Goal: Task Accomplishment & Management: Use online tool/utility

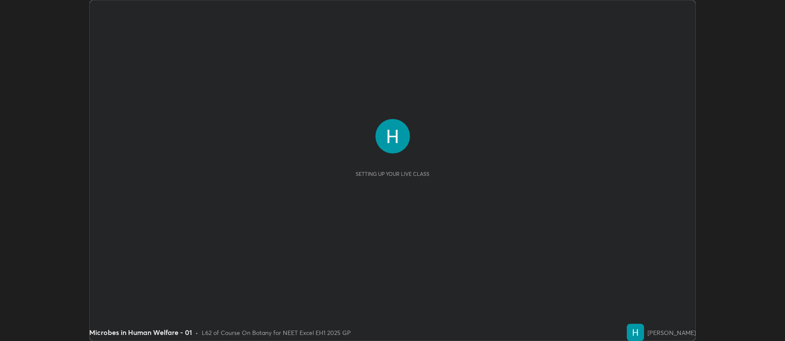
scroll to position [341, 785]
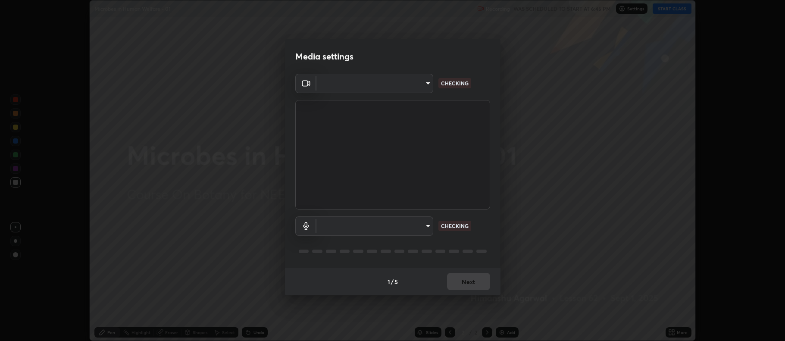
type input "5db75064d966c38022f0861f891c2b2deb8a9bf9a9a5a4ce251b0e0f2e365e36"
type input "default"
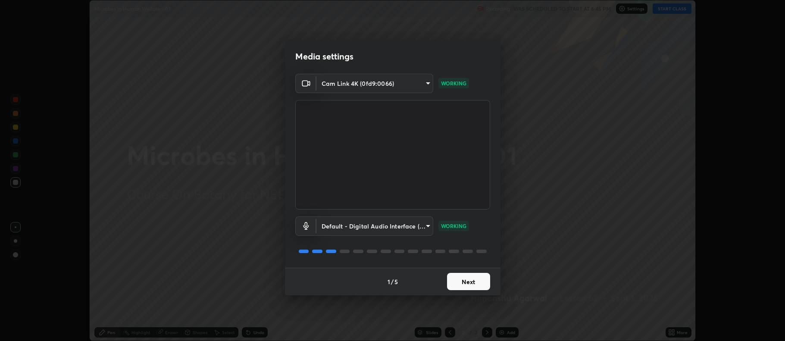
click at [480, 282] on button "Next" at bounding box center [468, 281] width 43 height 17
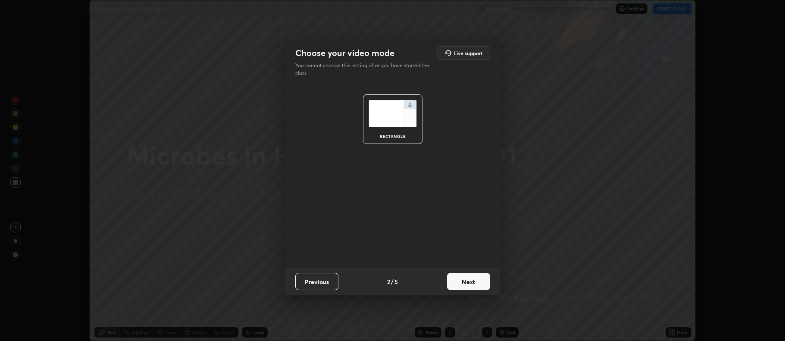
click at [479, 282] on button "Next" at bounding box center [468, 281] width 43 height 17
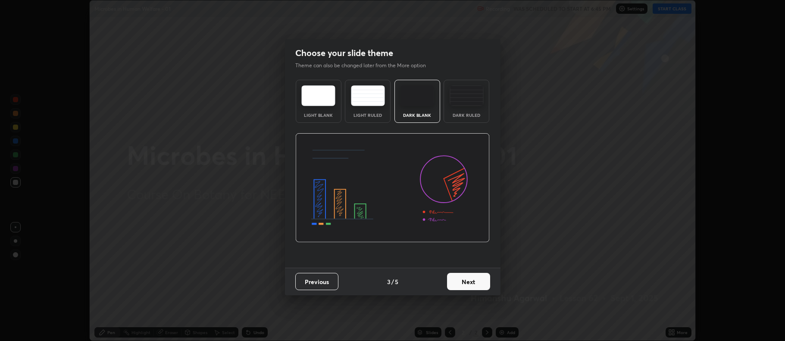
click at [477, 285] on button "Next" at bounding box center [468, 281] width 43 height 17
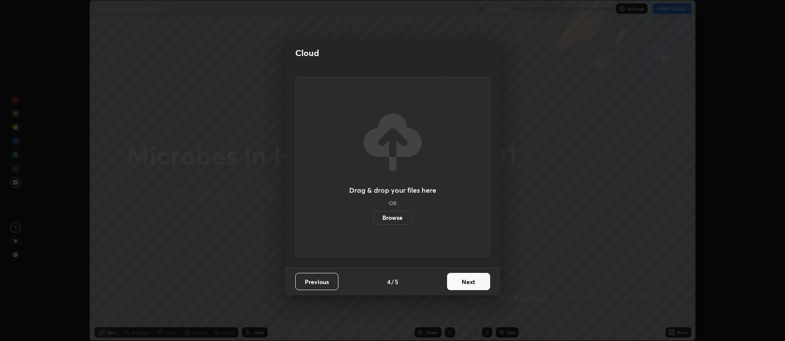
click at [477, 282] on button "Next" at bounding box center [468, 281] width 43 height 17
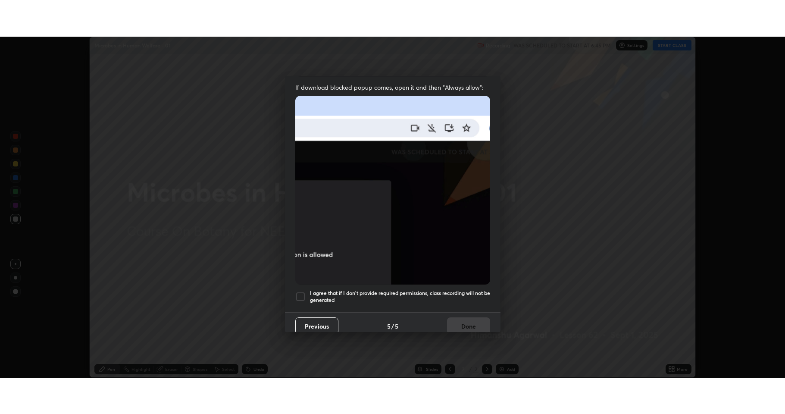
scroll to position [175, 0]
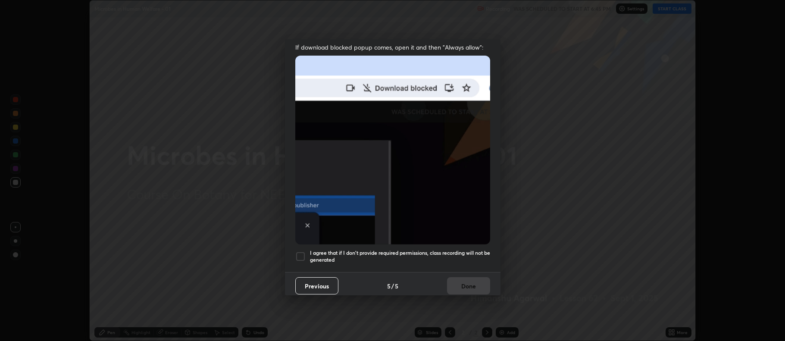
click at [301, 251] on div at bounding box center [300, 256] width 10 height 10
click at [462, 284] on button "Done" at bounding box center [468, 285] width 43 height 17
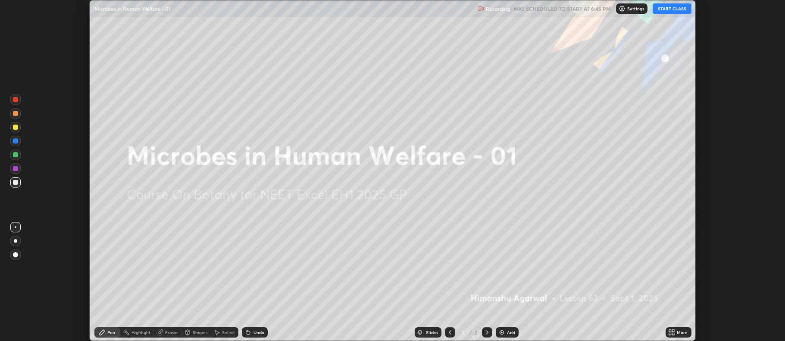
click at [672, 8] on button "START CLASS" at bounding box center [672, 8] width 39 height 10
click at [675, 331] on icon at bounding box center [674, 331] width 2 height 2
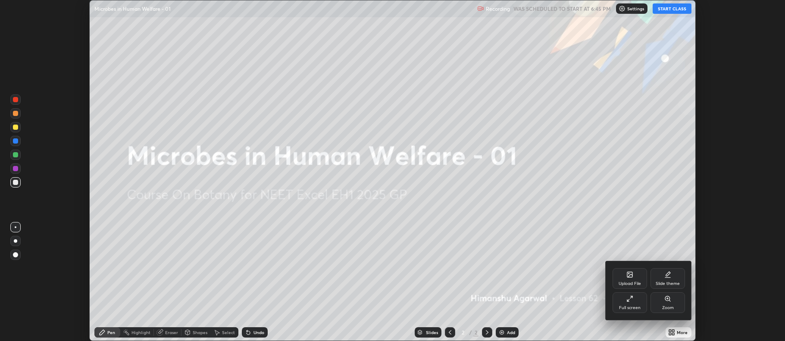
click at [625, 304] on div "Full screen" at bounding box center [630, 302] width 35 height 21
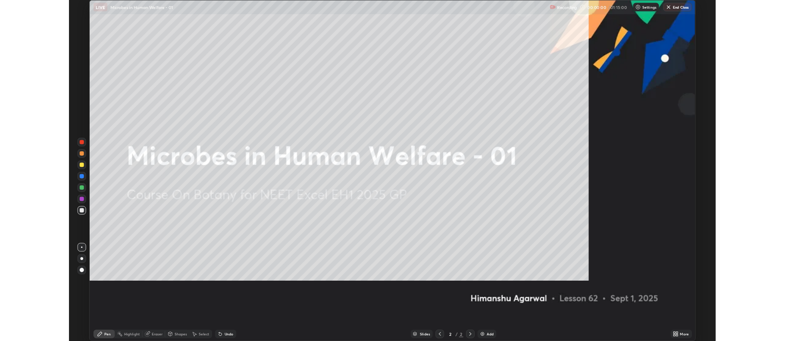
scroll to position [414, 785]
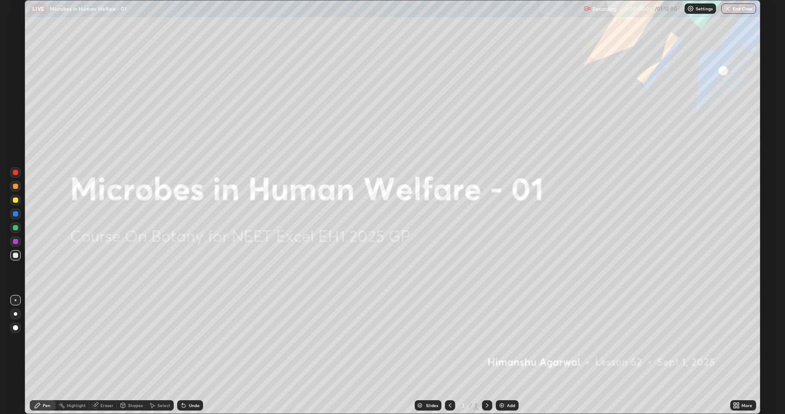
click at [507, 341] on div "Add" at bounding box center [511, 405] width 8 height 4
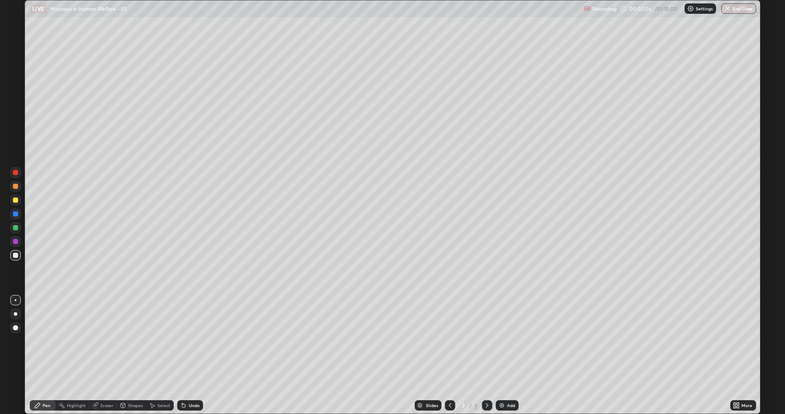
click at [131, 341] on div "Shapes" at bounding box center [131, 405] width 29 height 10
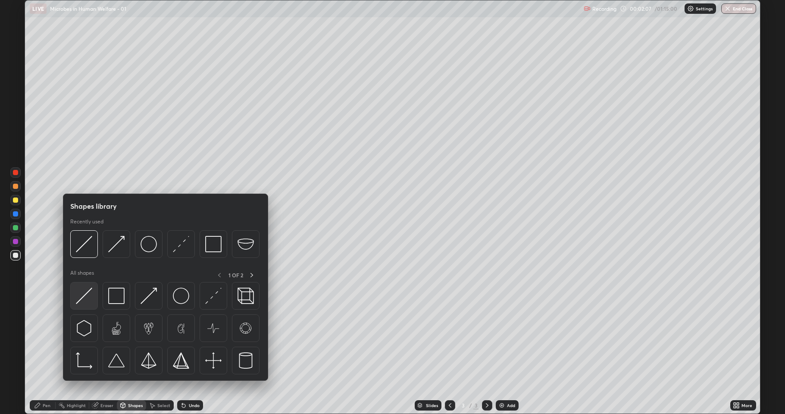
click at [87, 298] on img at bounding box center [84, 296] width 16 height 16
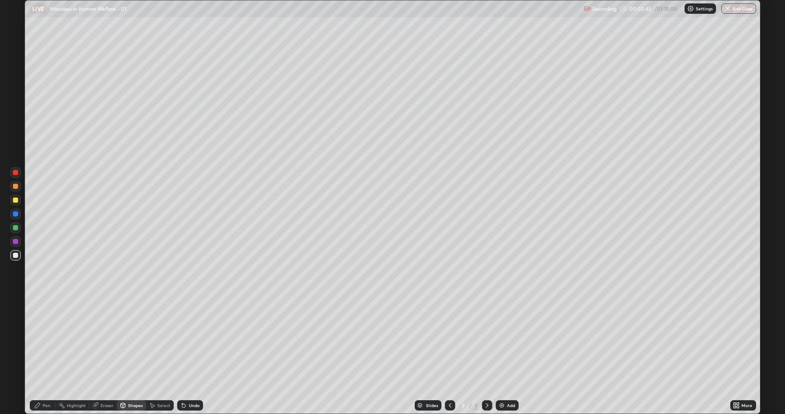
click at [17, 200] on div at bounding box center [15, 200] width 5 height 5
click at [40, 341] on icon at bounding box center [37, 405] width 7 height 7
click at [130, 341] on div "Shapes" at bounding box center [135, 405] width 15 height 4
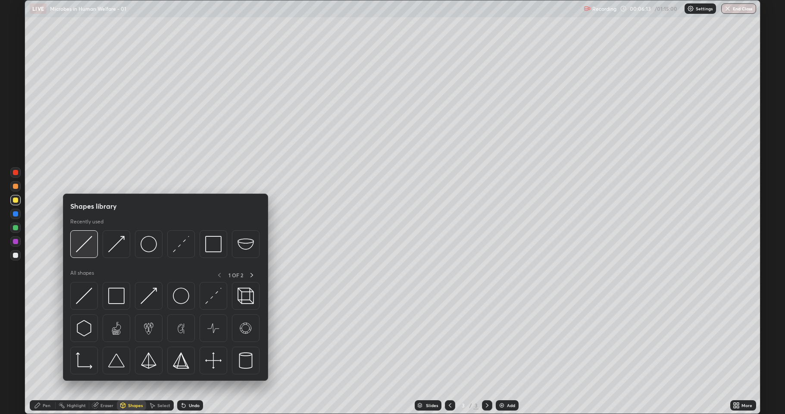
click at [86, 244] on img at bounding box center [84, 244] width 16 height 16
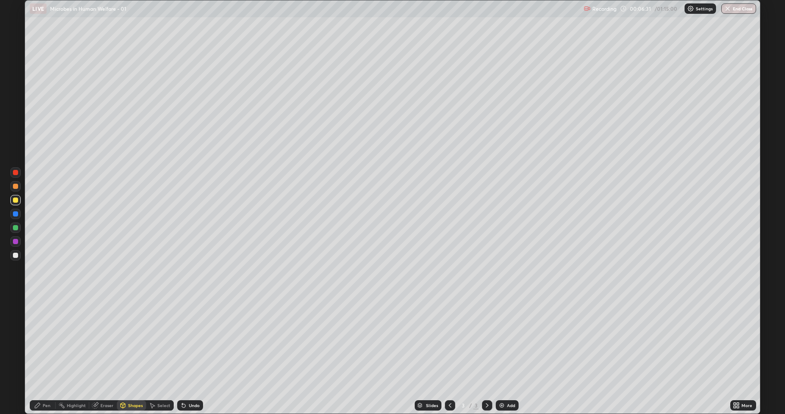
click at [16, 229] on div at bounding box center [15, 227] width 5 height 5
click at [39, 341] on icon at bounding box center [37, 405] width 5 height 5
click at [16, 188] on div at bounding box center [15, 186] width 5 height 5
click at [131, 341] on div "Shapes" at bounding box center [135, 405] width 15 height 4
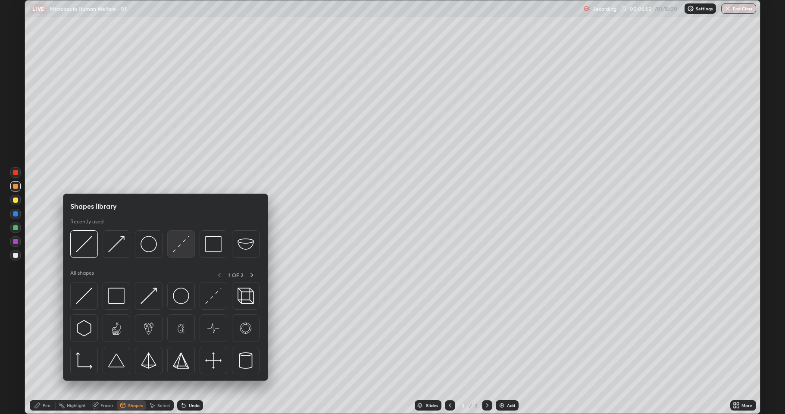
click at [177, 251] on img at bounding box center [181, 244] width 16 height 16
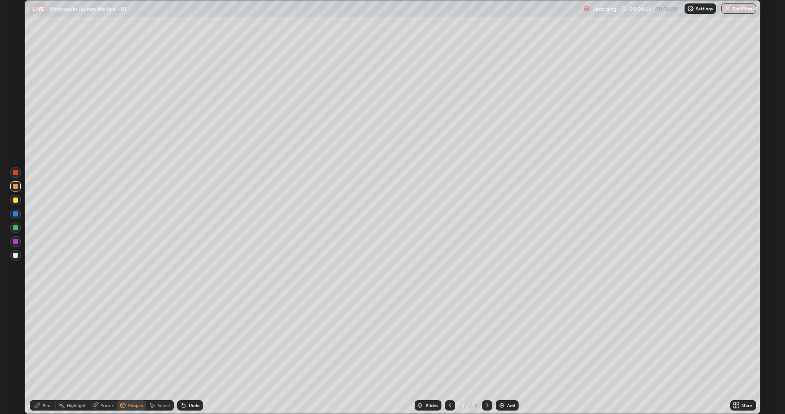
click at [40, 341] on icon at bounding box center [37, 405] width 7 height 7
click at [16, 187] on div at bounding box center [15, 186] width 5 height 5
click at [183, 341] on icon at bounding box center [183, 405] width 3 height 3
click at [191, 341] on div "Undo" at bounding box center [194, 405] width 11 height 4
click at [190, 341] on div "Undo" at bounding box center [194, 405] width 11 height 4
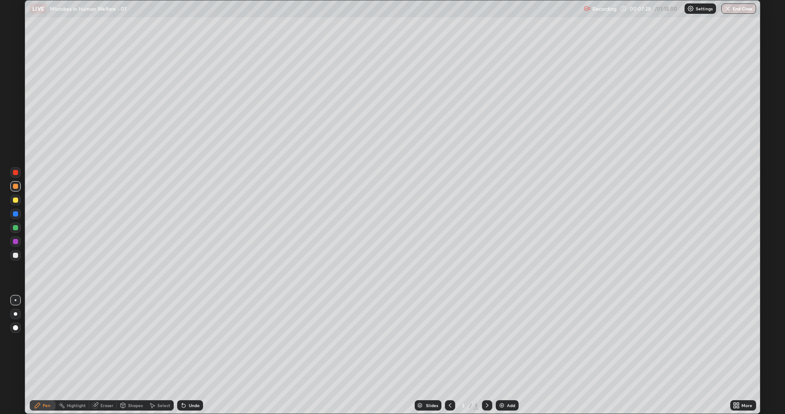
click at [191, 341] on div "Undo" at bounding box center [194, 405] width 11 height 4
click at [190, 341] on div "Undo" at bounding box center [190, 405] width 26 height 10
click at [134, 341] on div "Shapes" at bounding box center [135, 405] width 15 height 4
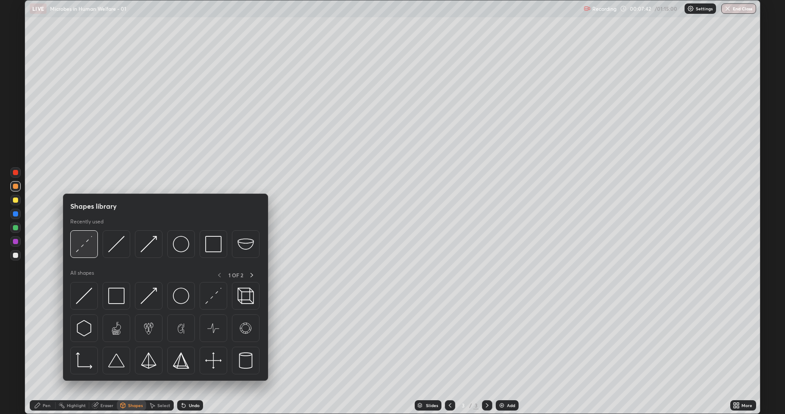
click at [88, 248] on img at bounding box center [84, 244] width 16 height 16
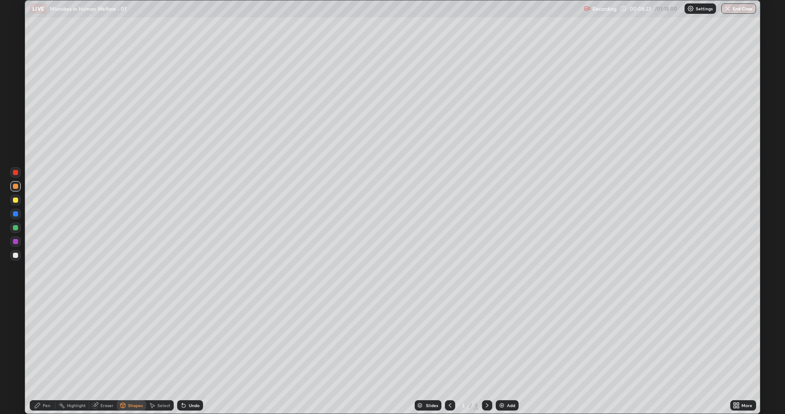
click at [18, 189] on div at bounding box center [15, 186] width 10 height 10
click at [42, 341] on div "Pen" at bounding box center [43, 405] width 26 height 10
click at [127, 341] on div "Shapes" at bounding box center [131, 405] width 29 height 10
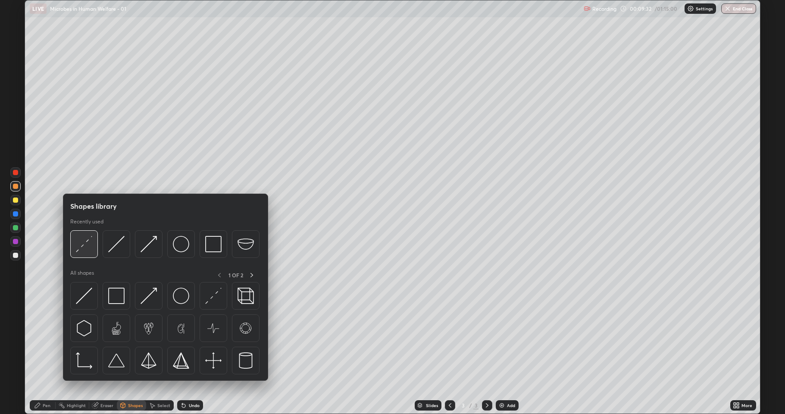
click at [81, 246] on img at bounding box center [84, 244] width 16 height 16
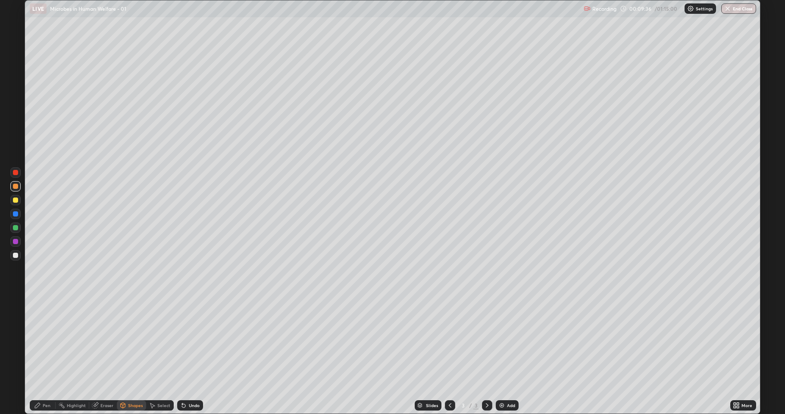
click at [16, 188] on div at bounding box center [15, 186] width 5 height 5
click at [39, 341] on icon at bounding box center [37, 405] width 7 height 7
click at [183, 341] on icon at bounding box center [183, 405] width 3 height 3
click at [132, 341] on div "Shapes" at bounding box center [135, 405] width 15 height 4
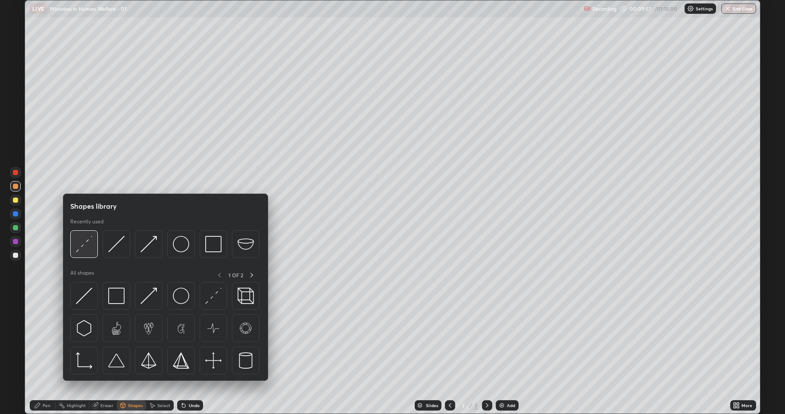
click at [82, 245] on img at bounding box center [84, 244] width 16 height 16
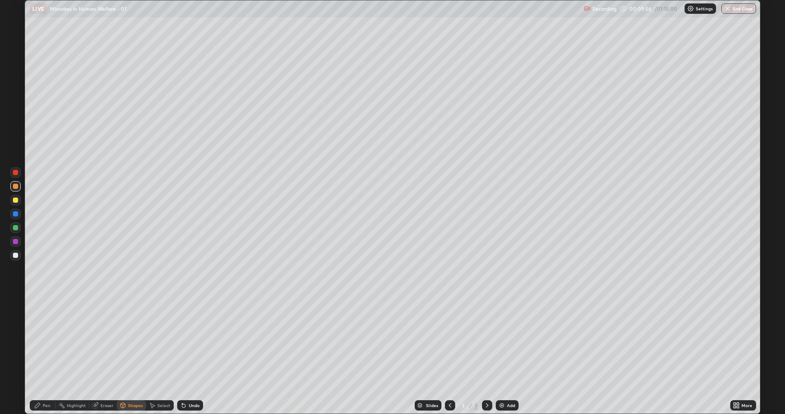
click at [44, 341] on div "Pen" at bounding box center [47, 405] width 8 height 4
click at [126, 341] on icon at bounding box center [122, 405] width 7 height 7
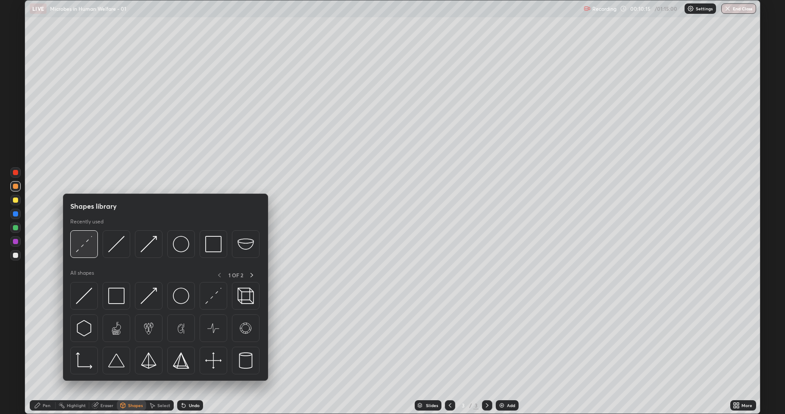
click at [82, 250] on img at bounding box center [84, 244] width 16 height 16
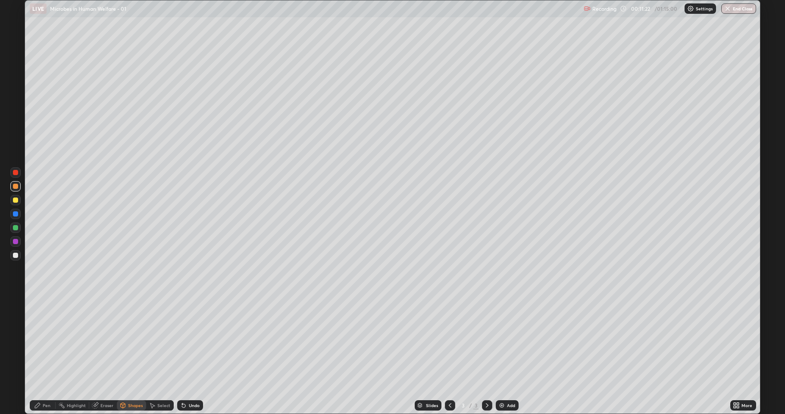
click at [14, 257] on div at bounding box center [15, 255] width 5 height 5
click at [40, 341] on icon at bounding box center [37, 405] width 7 height 7
click at [15, 228] on div at bounding box center [15, 227] width 5 height 5
click at [186, 341] on div "Undo" at bounding box center [190, 405] width 26 height 10
click at [189, 341] on div "Undo" at bounding box center [194, 405] width 11 height 4
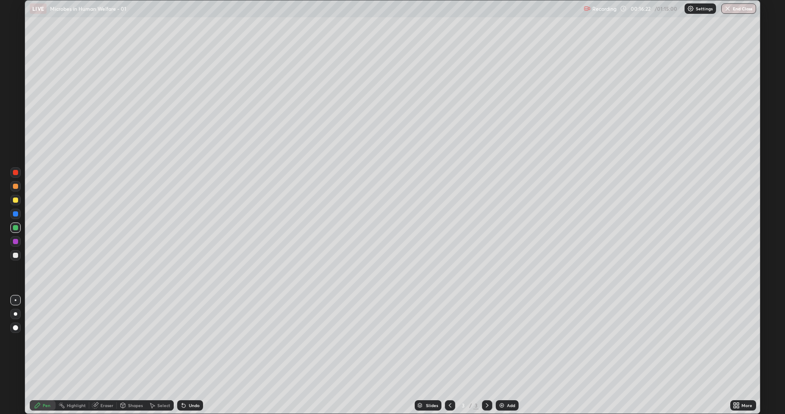
click at [190, 341] on div "Undo" at bounding box center [194, 405] width 11 height 4
click at [189, 341] on div "Undo" at bounding box center [194, 405] width 11 height 4
click at [191, 341] on div "Undo" at bounding box center [194, 405] width 11 height 4
click at [192, 341] on div "Undo" at bounding box center [194, 405] width 11 height 4
click at [16, 253] on div at bounding box center [15, 255] width 5 height 5
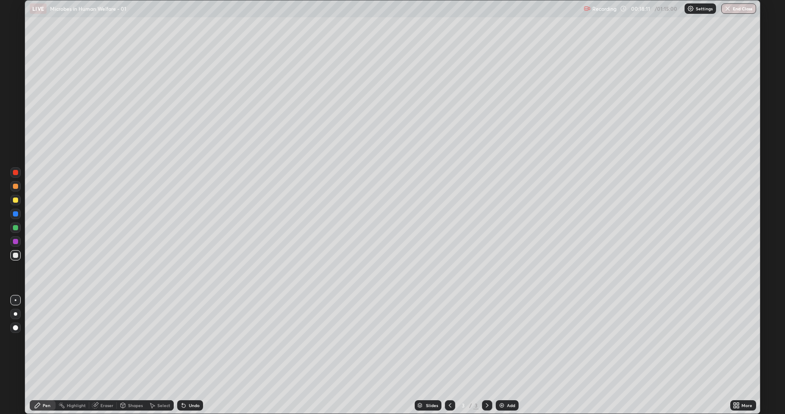
click at [13, 186] on div at bounding box center [15, 186] width 5 height 5
click at [131, 341] on div "Shapes" at bounding box center [135, 405] width 15 height 4
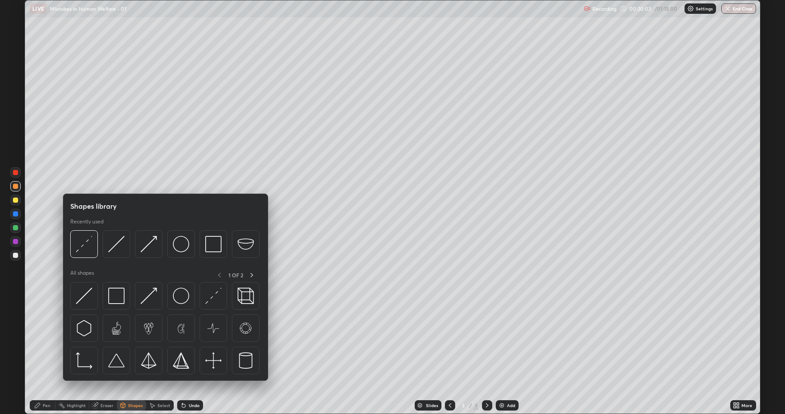
click at [88, 294] on img at bounding box center [84, 296] width 16 height 16
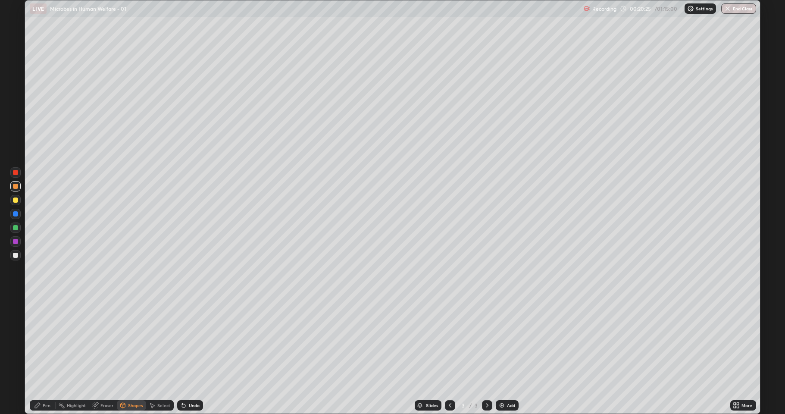
click at [39, 341] on icon at bounding box center [37, 405] width 7 height 7
click at [16, 256] on div at bounding box center [15, 255] width 5 height 5
click at [16, 202] on div at bounding box center [15, 200] width 5 height 5
click at [13, 257] on div at bounding box center [15, 255] width 5 height 5
click at [16, 200] on div at bounding box center [15, 200] width 5 height 5
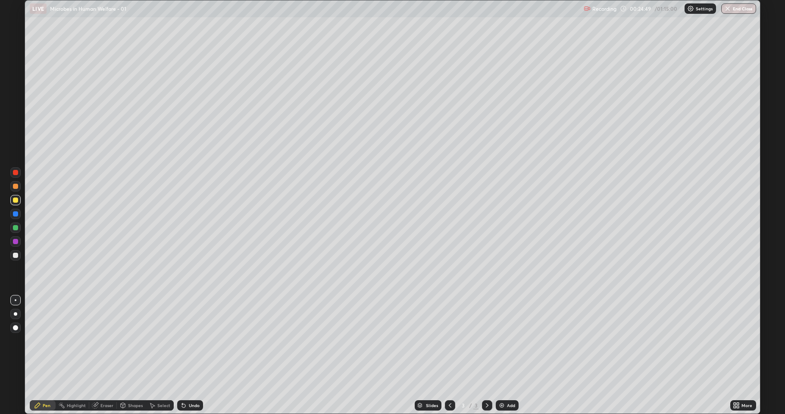
click at [16, 228] on div at bounding box center [15, 227] width 5 height 5
click at [16, 257] on div at bounding box center [15, 255] width 5 height 5
click at [104, 341] on div "Eraser" at bounding box center [106, 405] width 13 height 4
click at [44, 341] on div "Pen" at bounding box center [47, 405] width 8 height 4
click at [16, 188] on div at bounding box center [15, 186] width 5 height 5
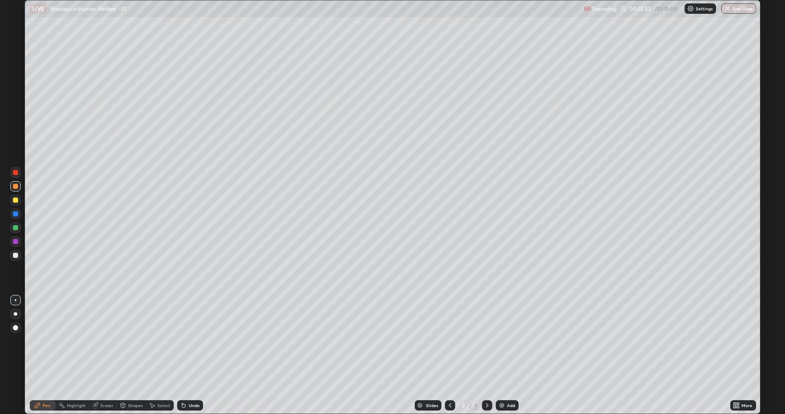
click at [14, 255] on div at bounding box center [15, 255] width 5 height 5
click at [129, 341] on div "Shapes" at bounding box center [135, 405] width 15 height 4
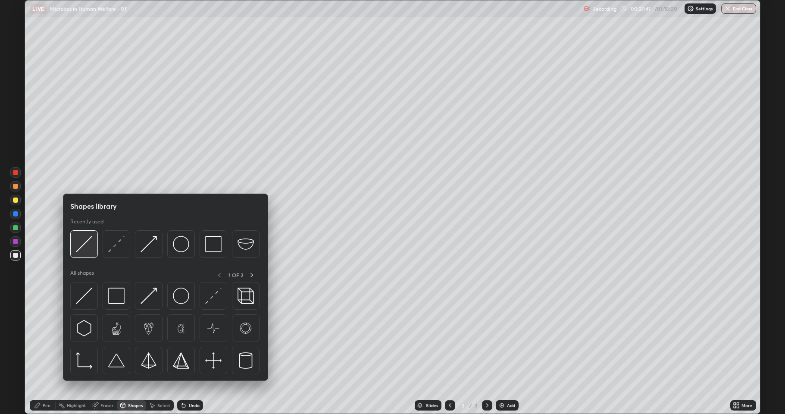
click at [85, 249] on img at bounding box center [84, 244] width 16 height 16
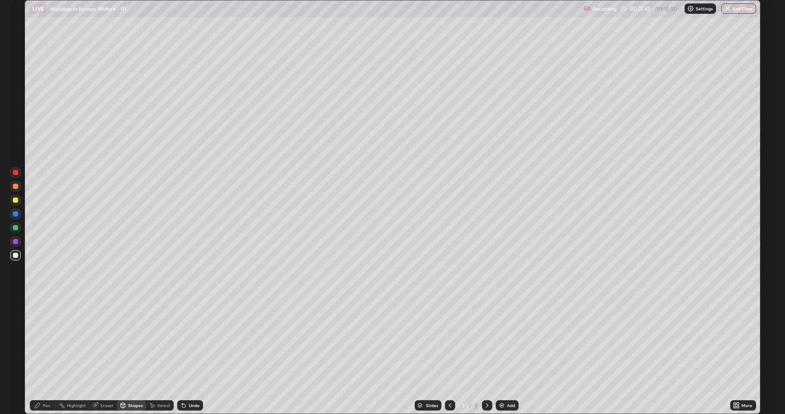
click at [45, 341] on div "Pen" at bounding box center [47, 405] width 8 height 4
click at [15, 200] on div at bounding box center [15, 200] width 5 height 5
click at [128, 341] on div "Shapes" at bounding box center [135, 405] width 15 height 4
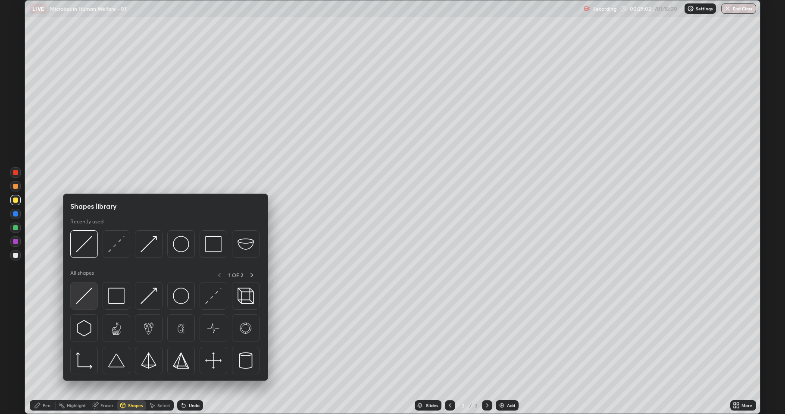
click at [86, 293] on img at bounding box center [84, 296] width 16 height 16
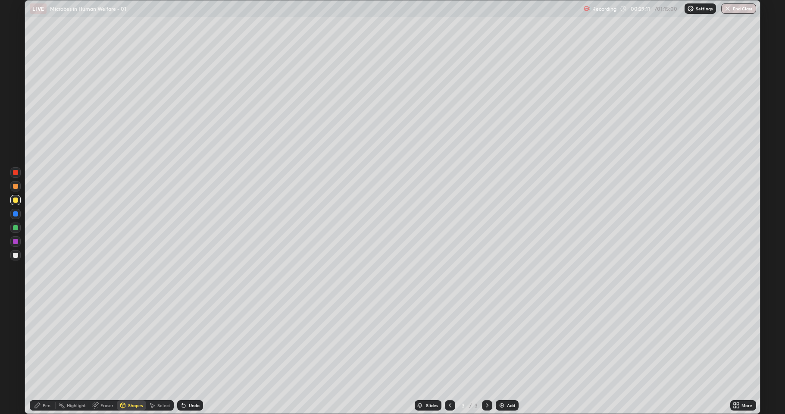
click at [16, 228] on div at bounding box center [15, 227] width 5 height 5
click at [46, 341] on div "Pen" at bounding box center [47, 405] width 8 height 4
click at [129, 341] on div "Shapes" at bounding box center [135, 405] width 15 height 4
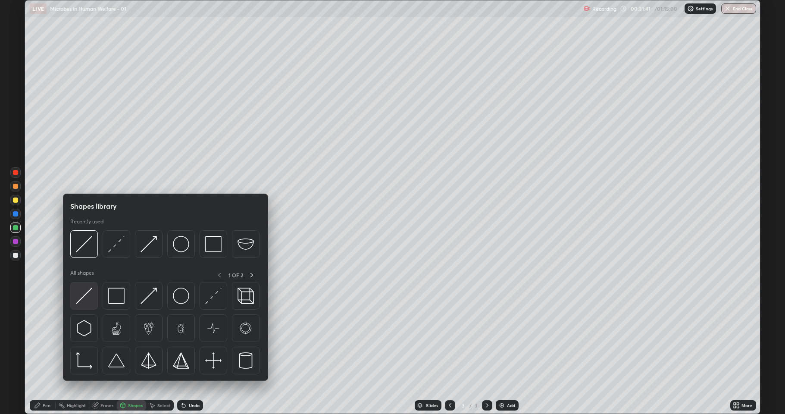
click at [85, 297] on img at bounding box center [84, 296] width 16 height 16
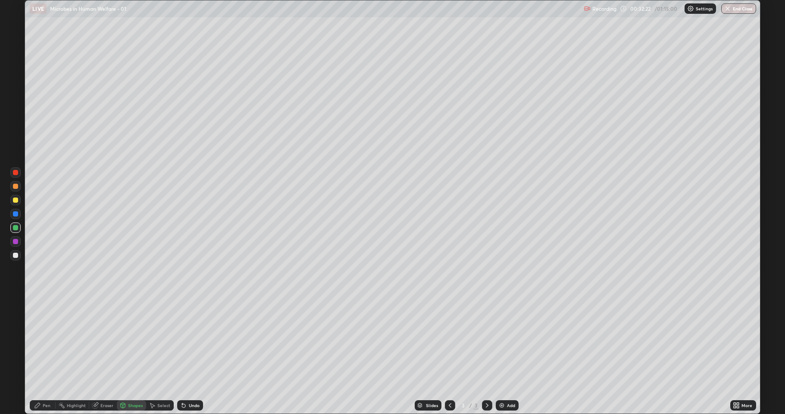
click at [13, 257] on div at bounding box center [15, 255] width 5 height 5
click at [16, 201] on div at bounding box center [15, 200] width 5 height 5
click at [41, 341] on icon at bounding box center [37, 405] width 7 height 7
click at [14, 257] on div at bounding box center [15, 255] width 5 height 5
click at [16, 257] on div at bounding box center [15, 255] width 5 height 5
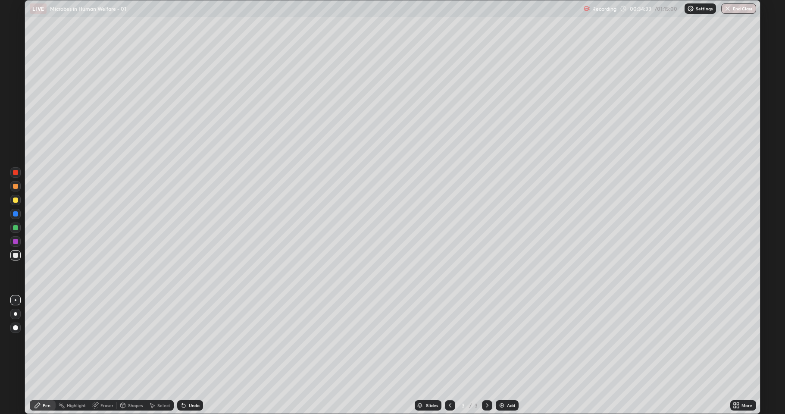
click at [135, 341] on div "Shapes" at bounding box center [135, 405] width 15 height 4
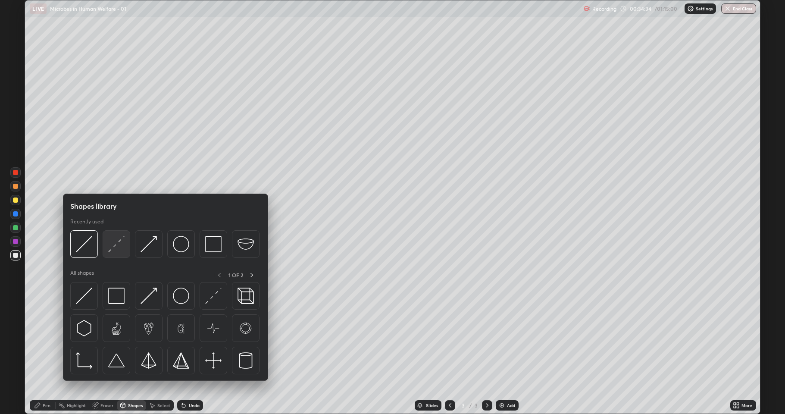
click at [117, 245] on img at bounding box center [116, 244] width 16 height 16
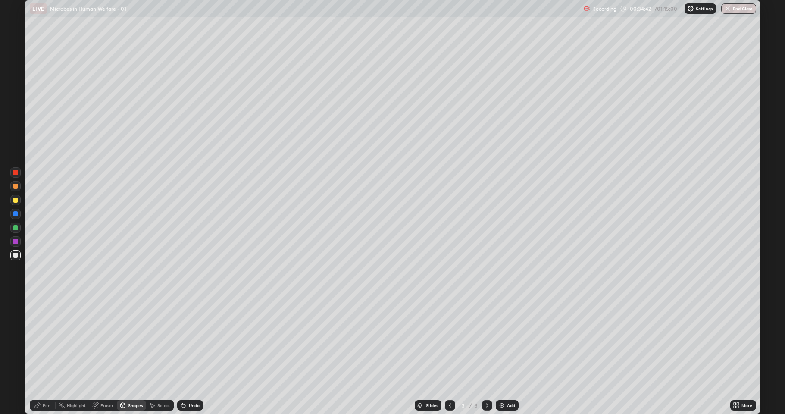
click at [16, 255] on div at bounding box center [15, 255] width 5 height 5
click at [16, 201] on div at bounding box center [15, 200] width 5 height 5
click at [42, 341] on div "Pen" at bounding box center [43, 405] width 26 height 10
click at [135, 341] on div "Shapes" at bounding box center [135, 405] width 15 height 4
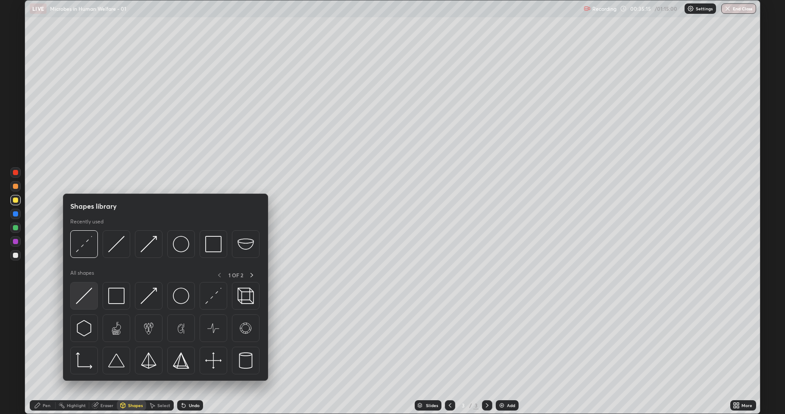
click at [87, 299] on img at bounding box center [84, 296] width 16 height 16
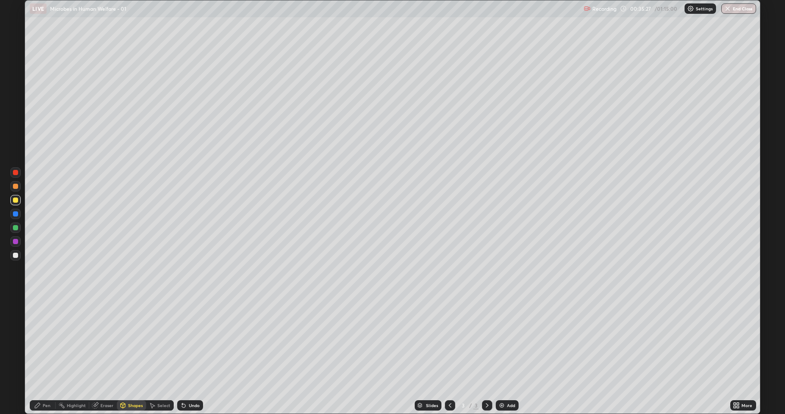
click at [48, 341] on div "Pen" at bounding box center [47, 405] width 8 height 4
click at [133, 341] on div "Shapes" at bounding box center [135, 405] width 15 height 4
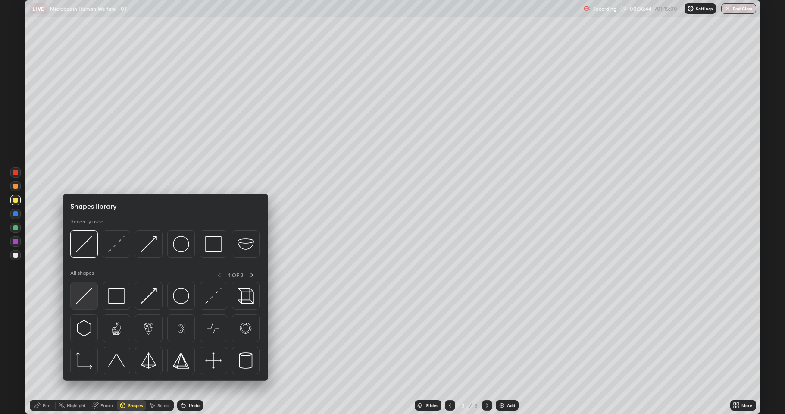
click at [86, 294] on img at bounding box center [84, 296] width 16 height 16
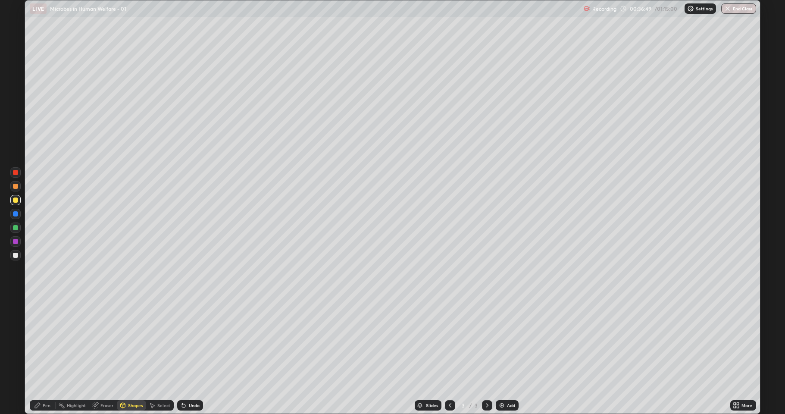
click at [47, 341] on div "Pen" at bounding box center [47, 405] width 8 height 4
click at [16, 254] on div at bounding box center [15, 255] width 5 height 5
click at [134, 341] on div "Shapes" at bounding box center [135, 405] width 15 height 4
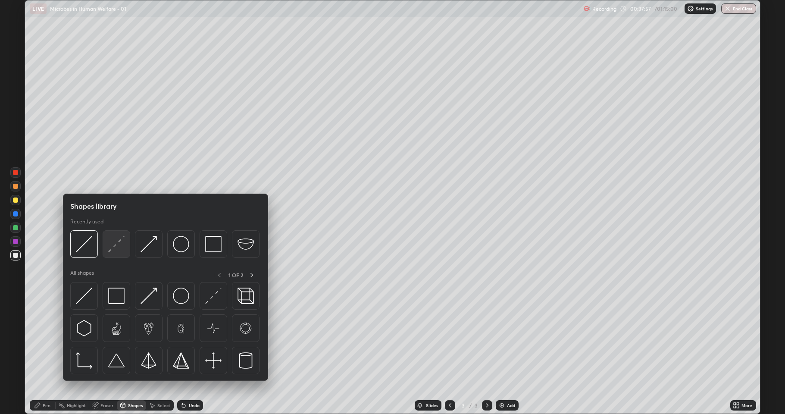
click at [113, 249] on img at bounding box center [116, 244] width 16 height 16
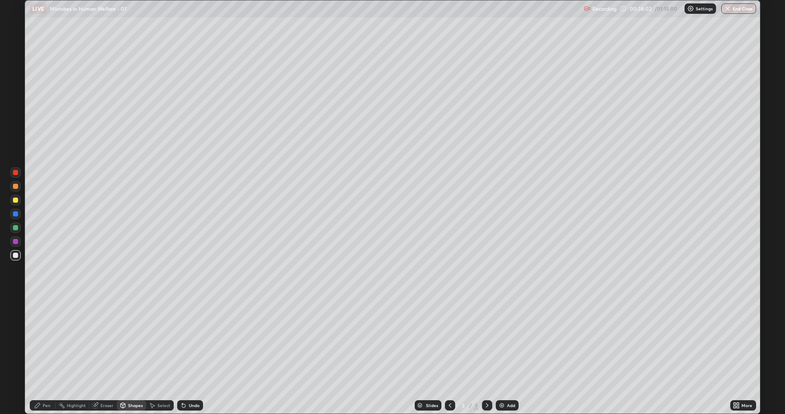
click at [41, 341] on div "Pen" at bounding box center [43, 405] width 26 height 10
click at [14, 258] on div at bounding box center [15, 255] width 10 height 10
click at [125, 341] on icon at bounding box center [123, 405] width 5 height 5
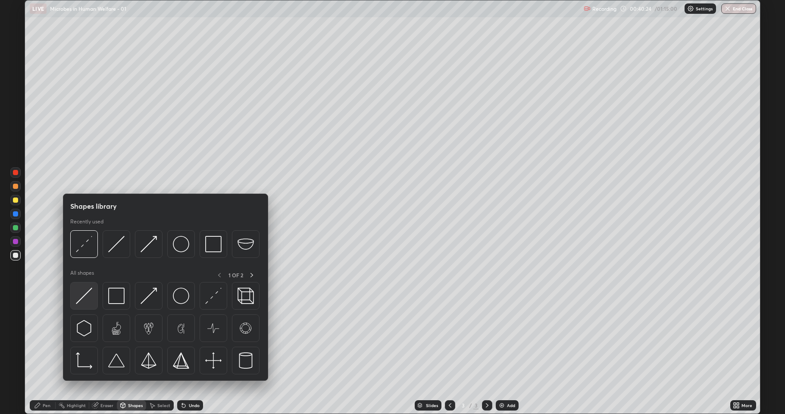
click at [79, 298] on img at bounding box center [84, 296] width 16 height 16
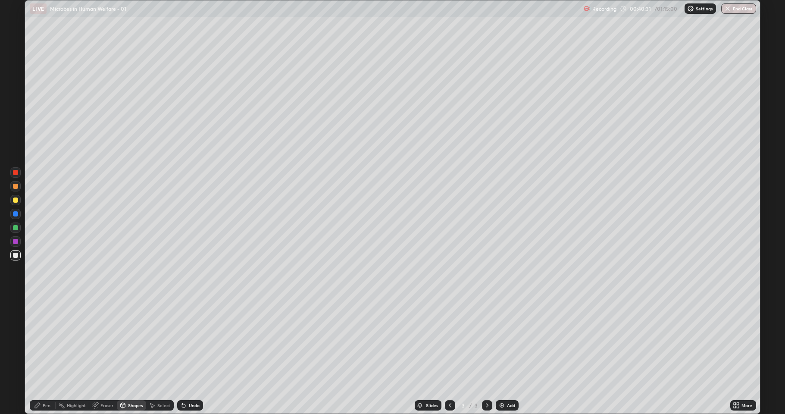
click at [195, 341] on div "Undo" at bounding box center [194, 405] width 11 height 4
click at [129, 341] on div "Shapes" at bounding box center [135, 405] width 15 height 4
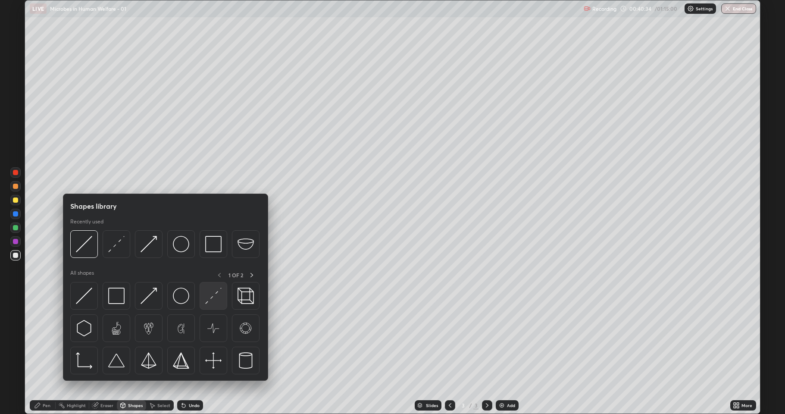
click at [211, 292] on img at bounding box center [213, 296] width 16 height 16
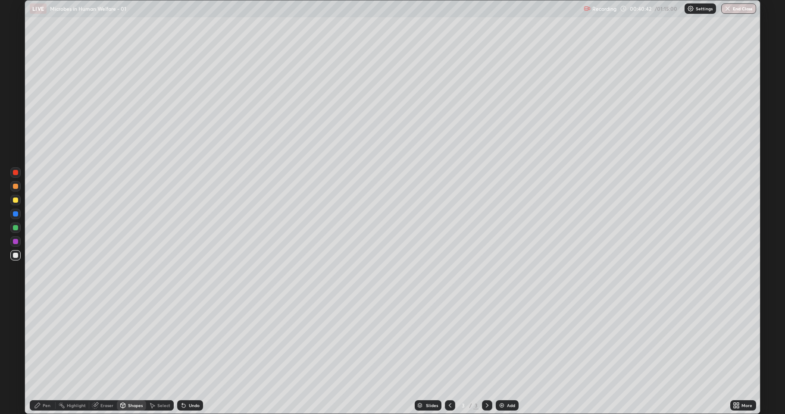
click at [49, 341] on div "Pen" at bounding box center [47, 405] width 8 height 4
click at [19, 200] on div at bounding box center [15, 200] width 10 height 10
click at [15, 204] on div at bounding box center [15, 200] width 10 height 10
click at [155, 341] on div "Select" at bounding box center [160, 405] width 28 height 10
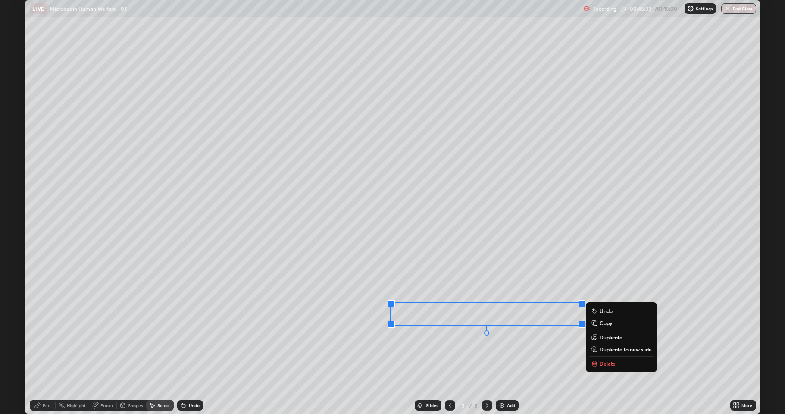
click at [469, 341] on div "0 ° Undo Copy Duplicate Duplicate to new slide Delete" at bounding box center [392, 206] width 735 height 413
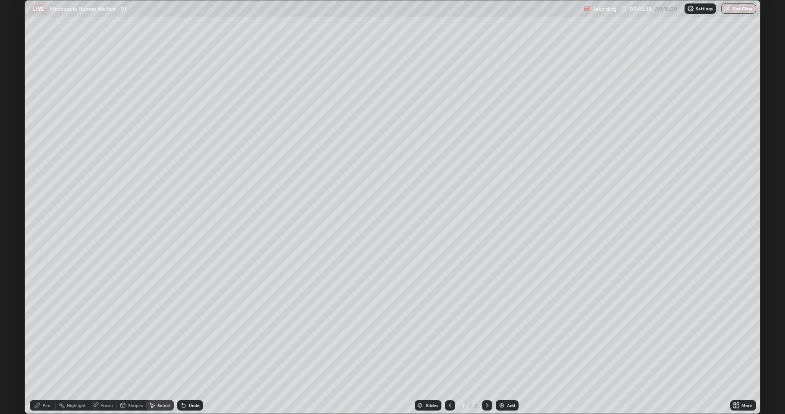
click at [45, 341] on div "Pen" at bounding box center [47, 405] width 8 height 4
click at [126, 341] on icon at bounding box center [122, 405] width 7 height 7
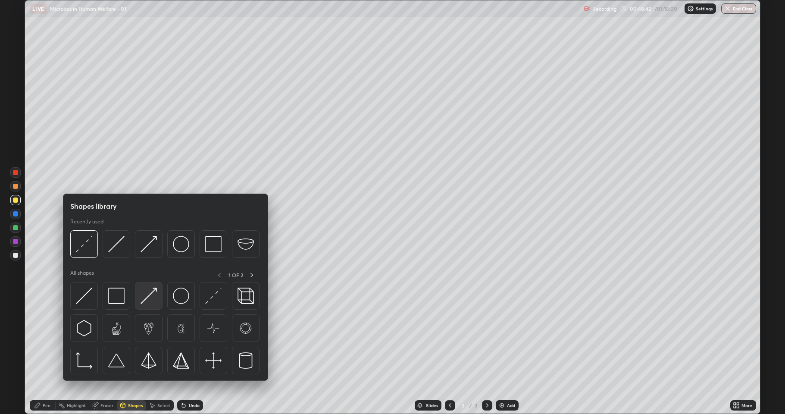
click at [147, 298] on img at bounding box center [149, 296] width 16 height 16
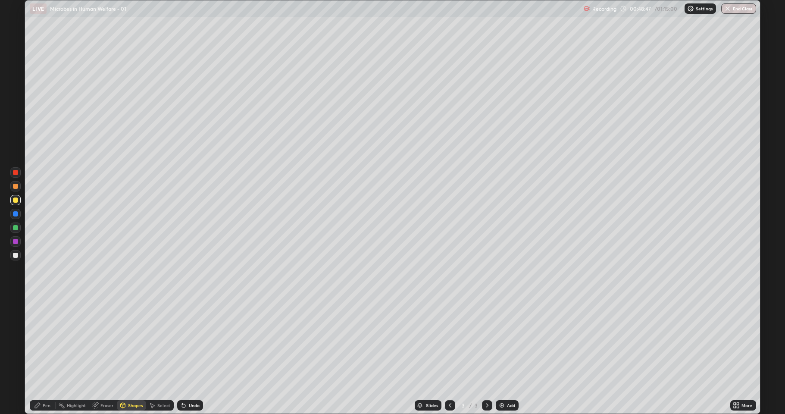
click at [135, 341] on div "Shapes" at bounding box center [135, 405] width 15 height 4
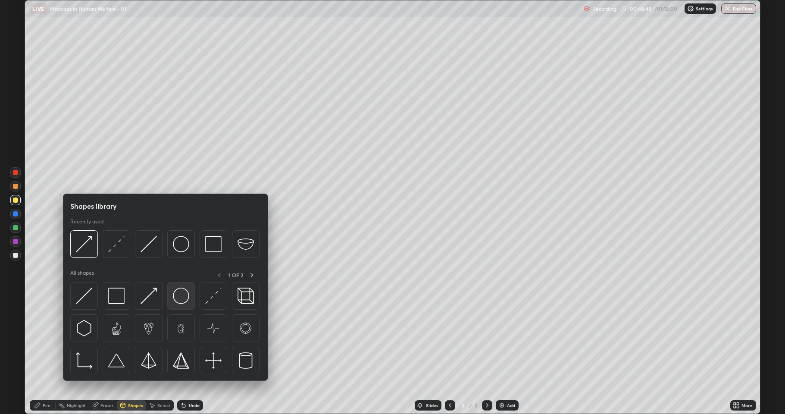
click at [184, 294] on img at bounding box center [181, 296] width 16 height 16
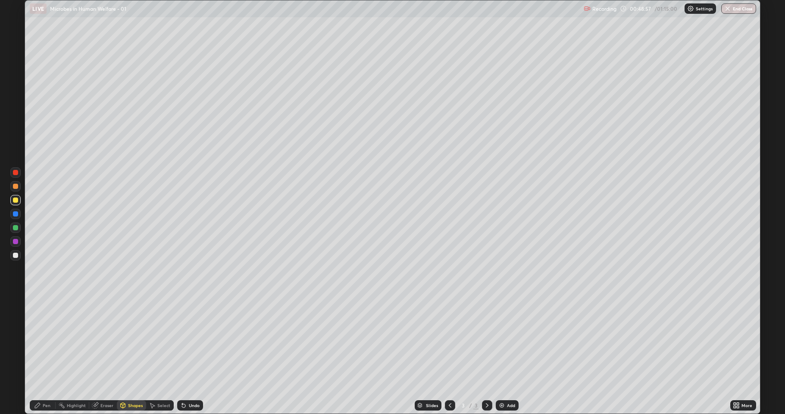
click at [16, 188] on div at bounding box center [15, 186] width 5 height 5
click at [50, 341] on div "Pen" at bounding box center [47, 405] width 8 height 4
click at [19, 231] on div at bounding box center [15, 228] width 10 height 10
click at [15, 201] on div at bounding box center [15, 200] width 5 height 5
click at [16, 228] on div at bounding box center [15, 227] width 5 height 5
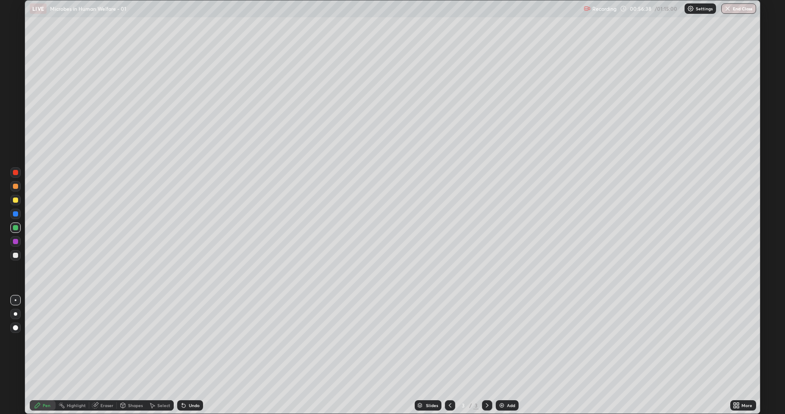
click at [12, 183] on div at bounding box center [15, 186] width 10 height 10
click at [16, 200] on div at bounding box center [15, 200] width 5 height 5
click at [504, 341] on img at bounding box center [502, 405] width 7 height 7
click at [14, 188] on div at bounding box center [15, 186] width 5 height 5
click at [14, 254] on div at bounding box center [15, 255] width 5 height 5
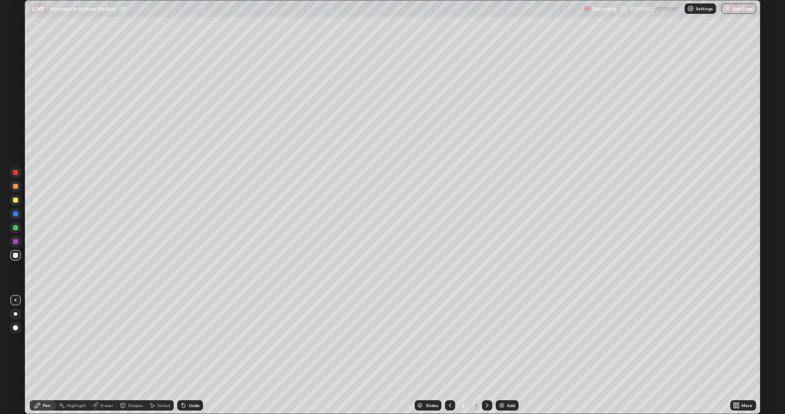
click at [15, 229] on div at bounding box center [15, 227] width 5 height 5
click at [17, 203] on div at bounding box center [15, 200] width 10 height 10
click at [126, 341] on div "Shapes" at bounding box center [131, 405] width 29 height 10
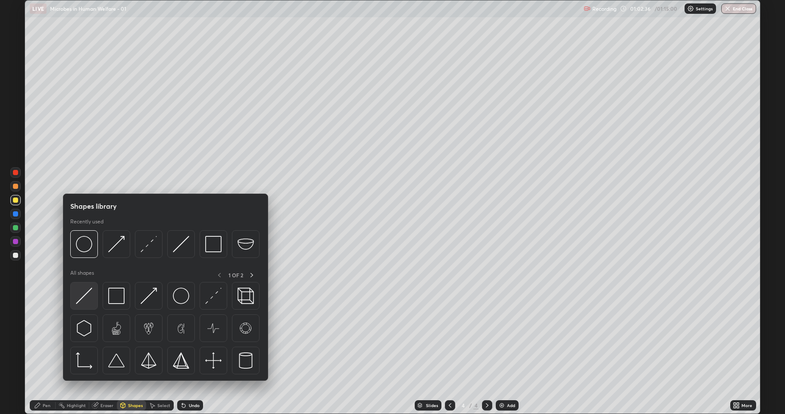
click at [86, 295] on img at bounding box center [84, 296] width 16 height 16
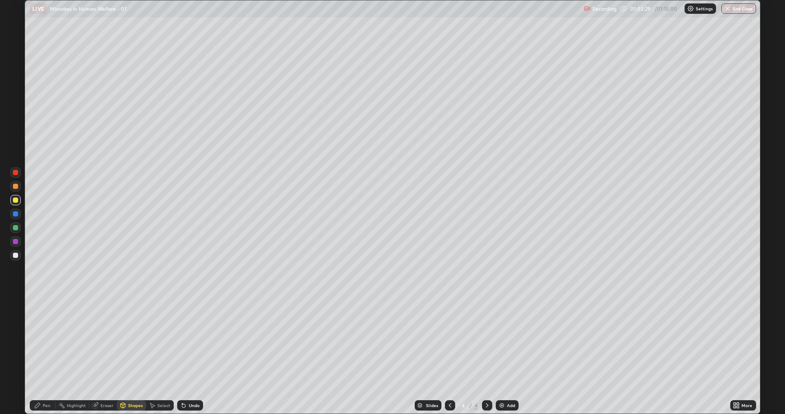
click at [14, 187] on div at bounding box center [15, 186] width 5 height 5
click at [183, 341] on icon at bounding box center [183, 405] width 3 height 3
click at [41, 341] on div "Pen" at bounding box center [43, 405] width 26 height 10
click at [14, 257] on div at bounding box center [15, 255] width 5 height 5
click at [15, 228] on div at bounding box center [15, 227] width 5 height 5
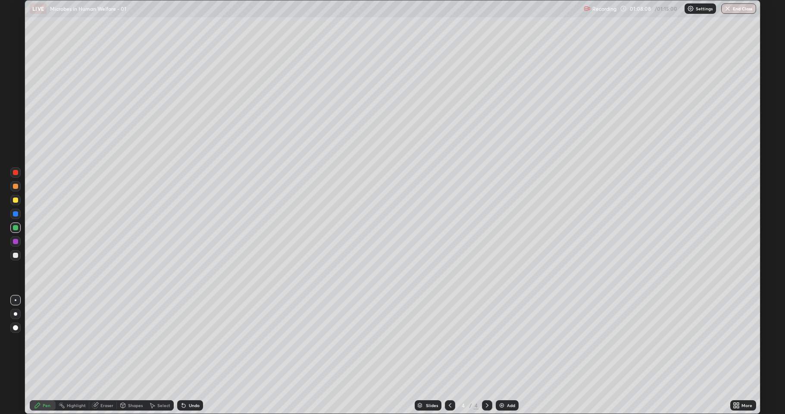
click at [133, 341] on div "Shapes" at bounding box center [135, 405] width 15 height 4
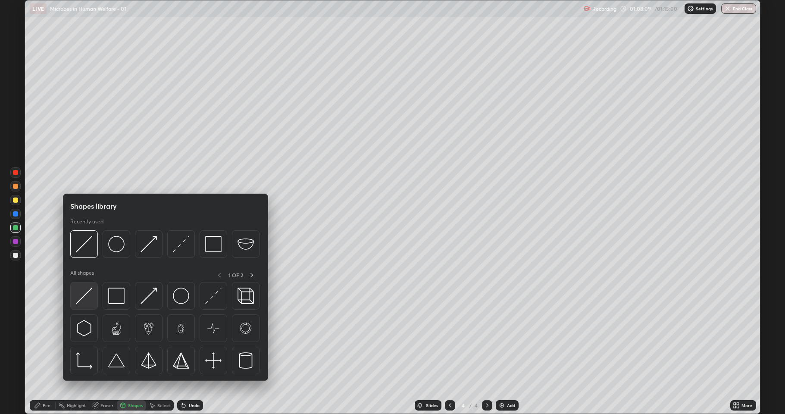
click at [85, 293] on img at bounding box center [84, 296] width 16 height 16
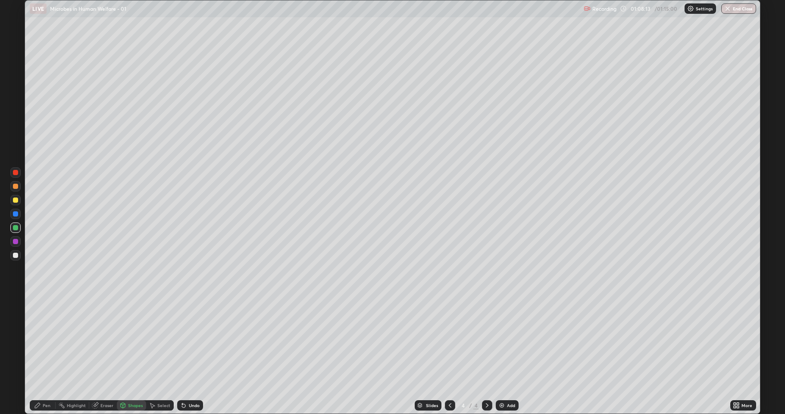
click at [16, 187] on div at bounding box center [15, 186] width 5 height 5
click at [43, 341] on div "Pen" at bounding box center [47, 405] width 8 height 4
click at [131, 341] on div "Shapes" at bounding box center [135, 405] width 15 height 4
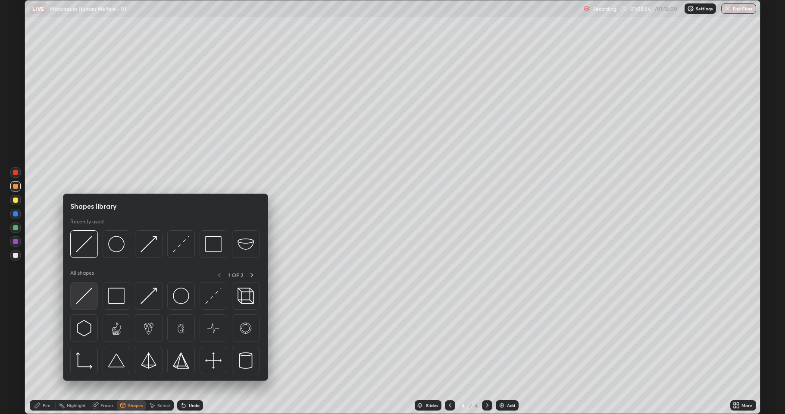
click at [82, 298] on img at bounding box center [84, 296] width 16 height 16
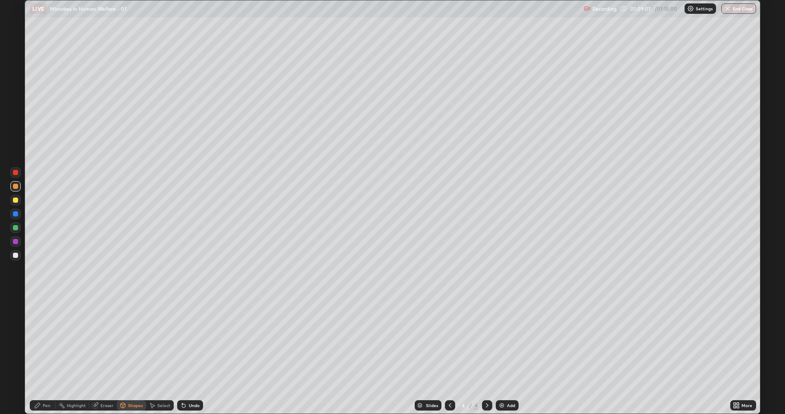
click at [45, 341] on div "Pen" at bounding box center [47, 405] width 8 height 4
click at [14, 253] on div at bounding box center [15, 255] width 5 height 5
click at [738, 9] on button "End Class" at bounding box center [739, 8] width 34 height 10
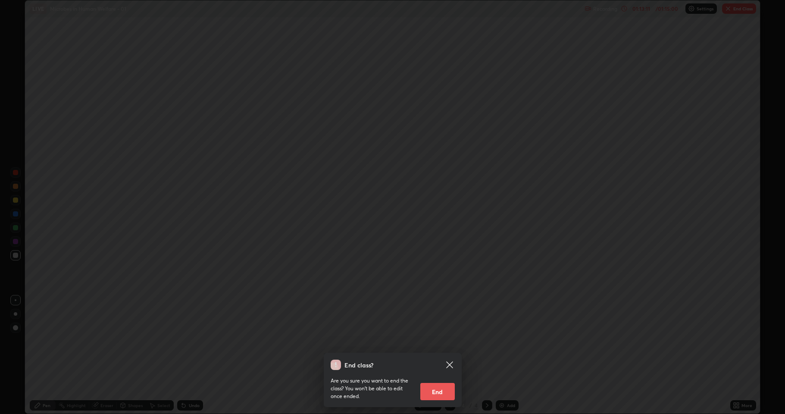
click at [445, 341] on button "End" at bounding box center [438, 391] width 35 height 17
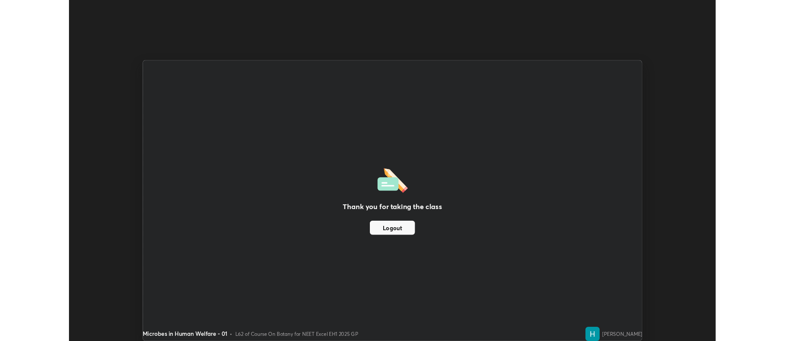
scroll to position [42787, 42343]
